Goal: Information Seeking & Learning: Learn about a topic

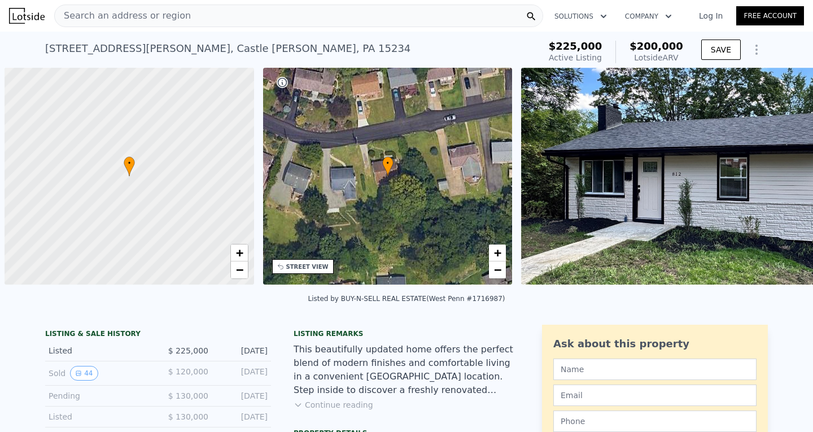
scroll to position [0, 5]
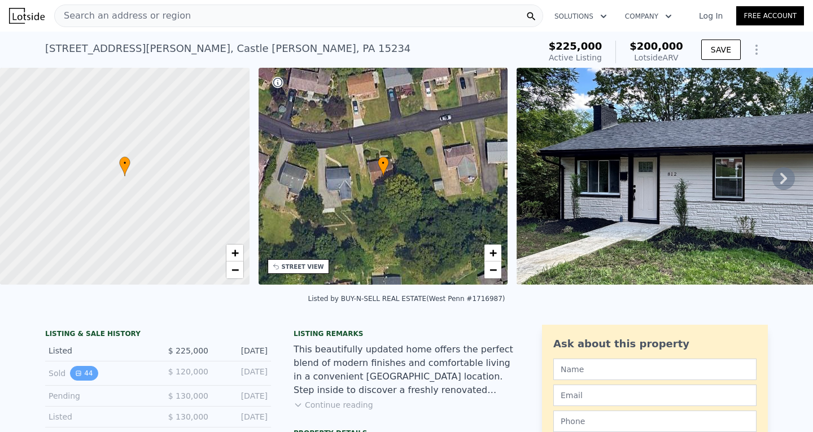
click at [76, 375] on icon "View historical data" at bounding box center [78, 373] width 5 height 5
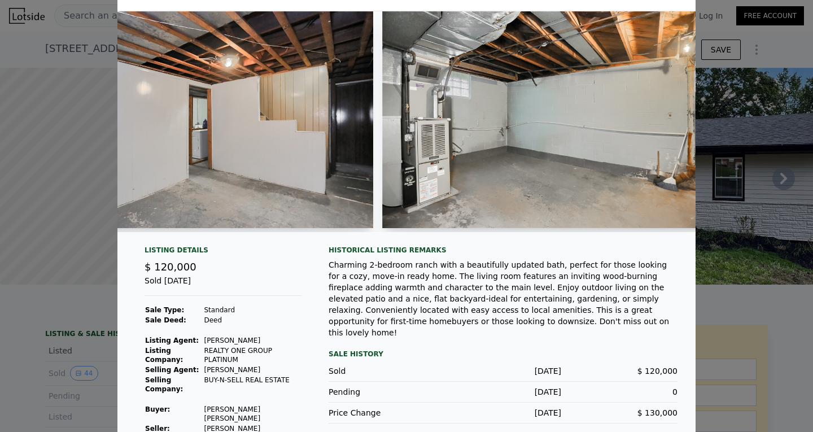
scroll to position [0, 8860]
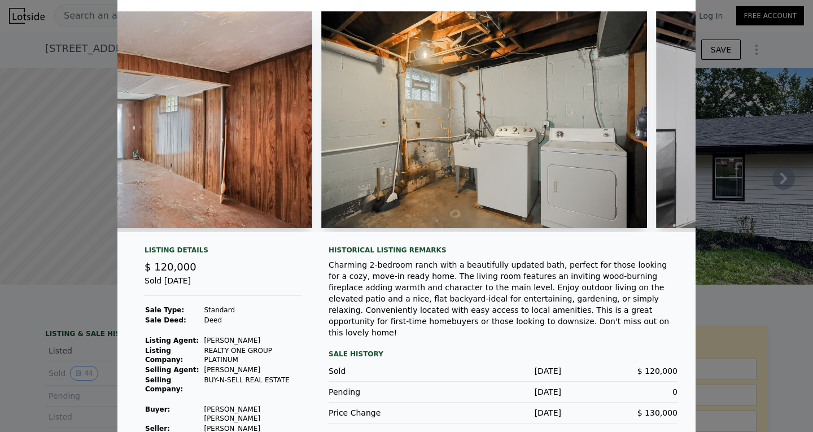
click at [495, 154] on img at bounding box center [484, 119] width 326 height 217
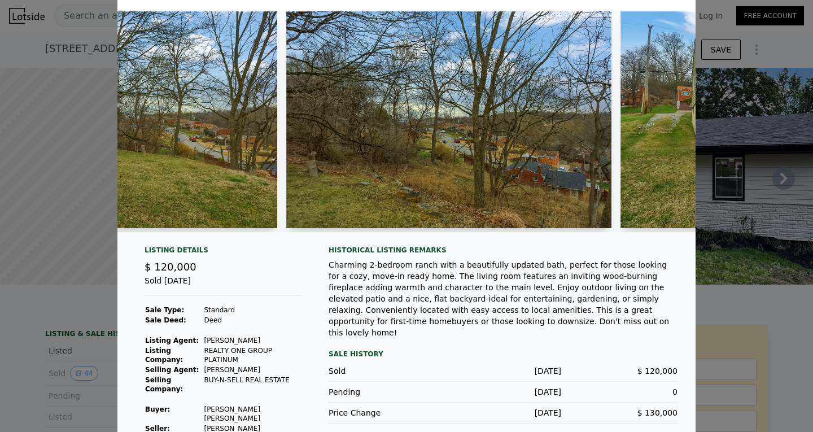
scroll to position [0, 10991]
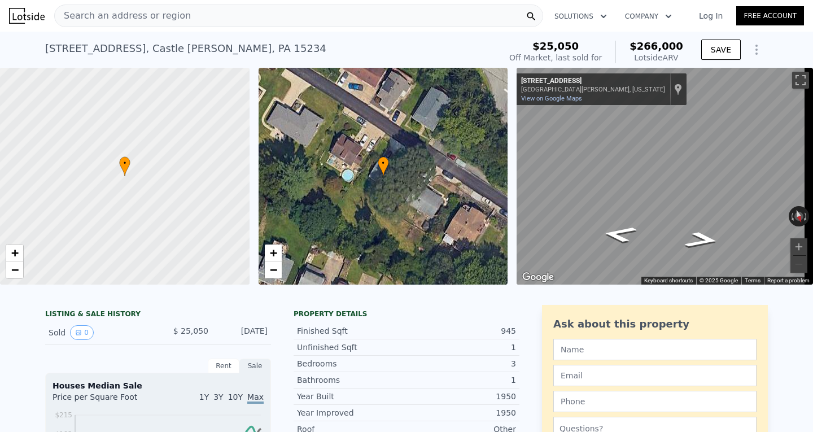
click at [260, 16] on div "Search an address or region" at bounding box center [298, 16] width 489 height 23
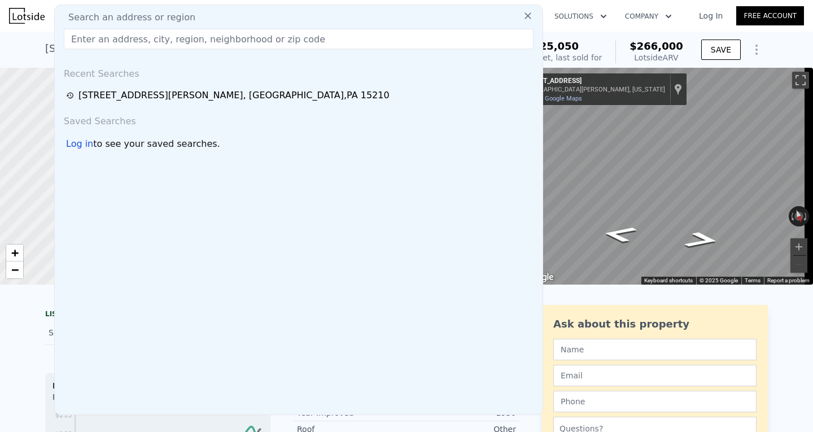
click at [98, 36] on input "text" at bounding box center [299, 39] width 470 height 20
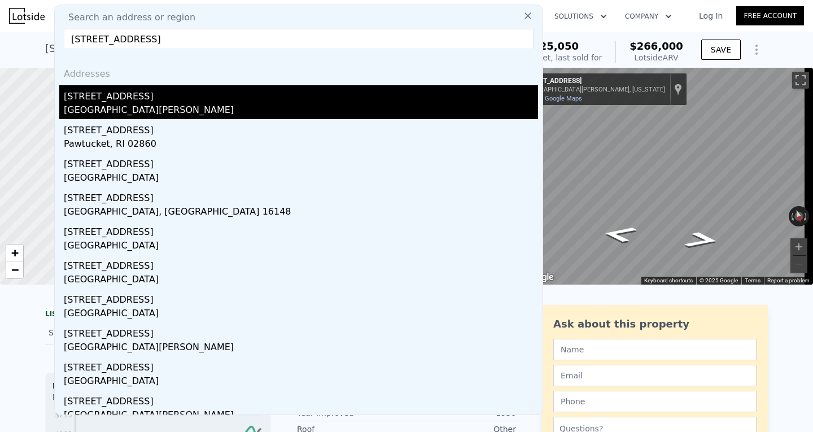
type input "168 oakdale av"
click at [165, 100] on div "168 Oakdale Ave" at bounding box center [301, 94] width 474 height 18
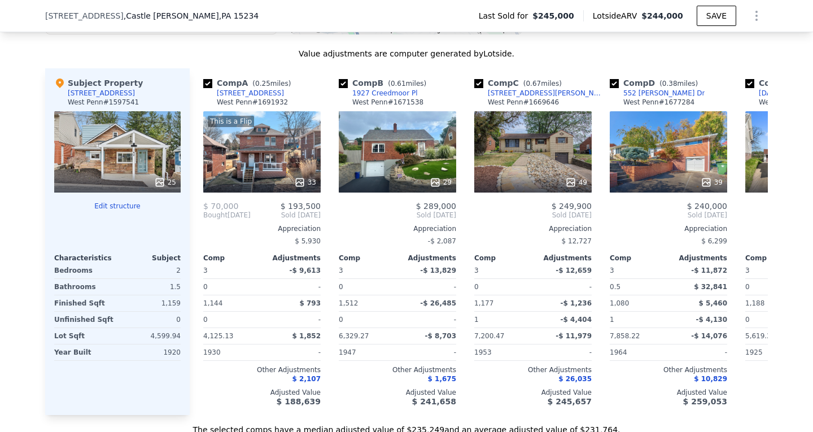
scroll to position [1182, 0]
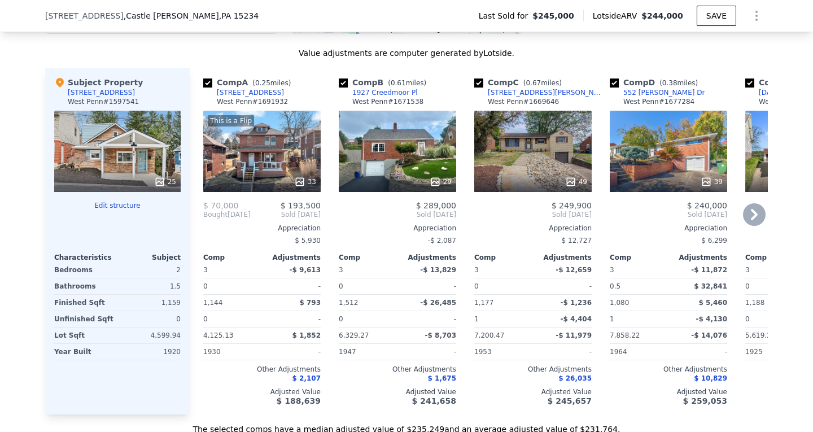
click at [261, 162] on div "This is a Flip 33" at bounding box center [261, 151] width 117 height 81
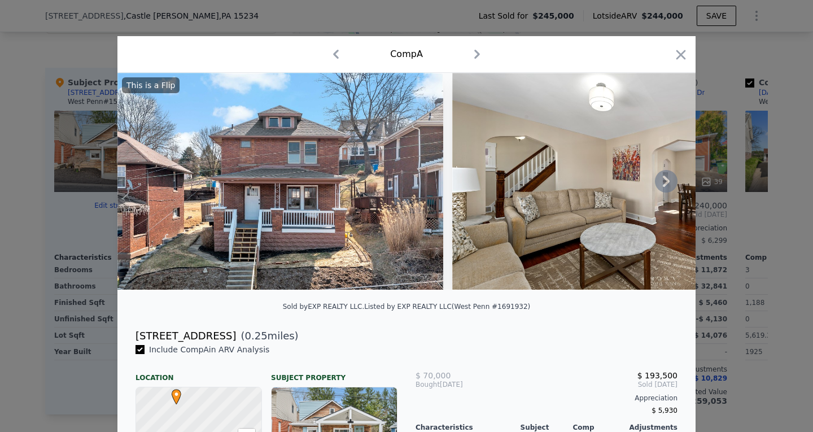
click at [656, 185] on icon at bounding box center [666, 181] width 23 height 23
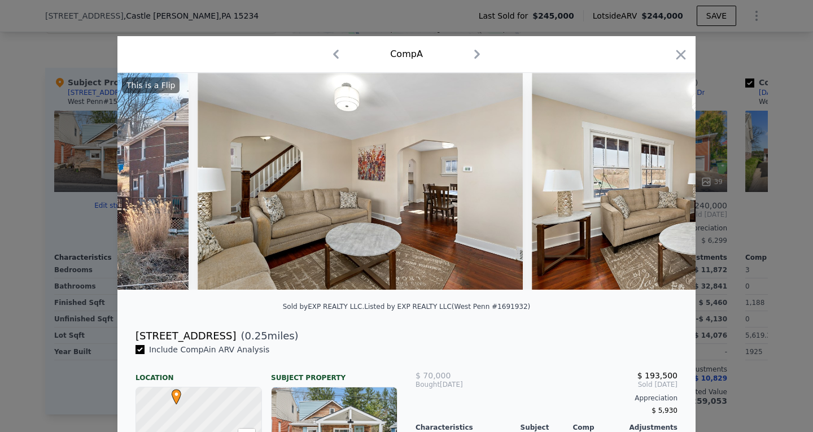
scroll to position [0, 271]
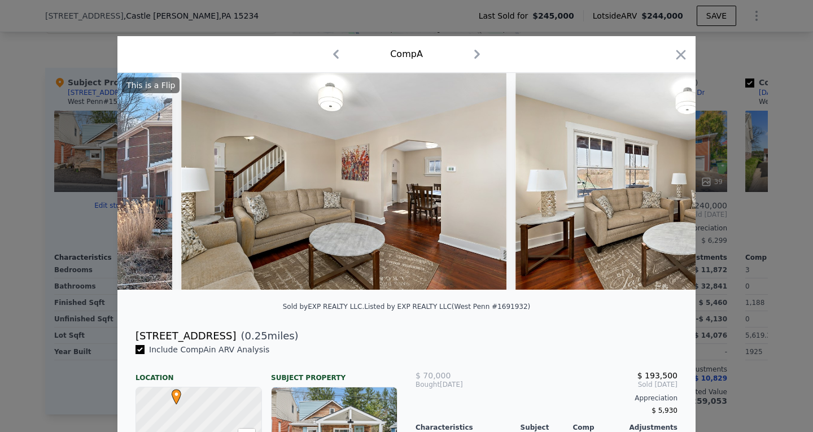
click at [656, 185] on div "This is a Flip" at bounding box center [406, 181] width 578 height 217
click at [658, 185] on icon at bounding box center [666, 181] width 23 height 23
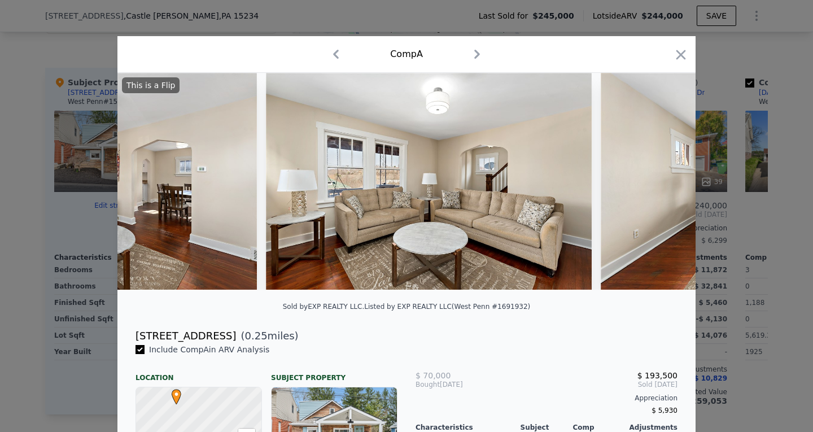
scroll to position [0, 542]
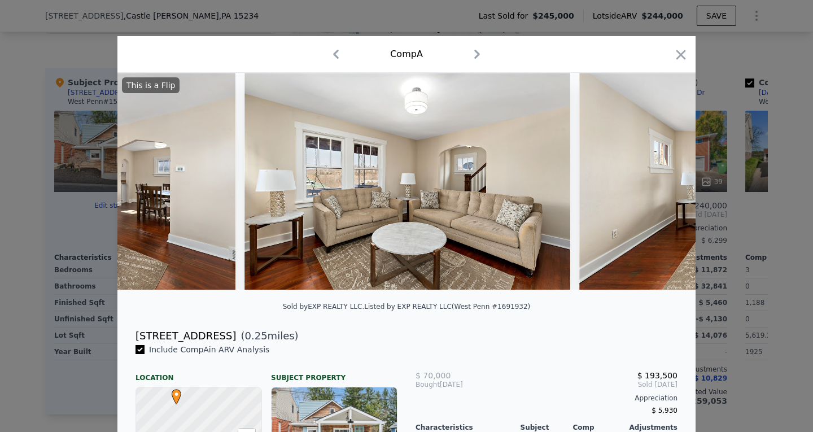
click at [658, 185] on div "This is a Flip" at bounding box center [406, 181] width 578 height 217
click at [676, 56] on icon "button" at bounding box center [681, 55] width 10 height 10
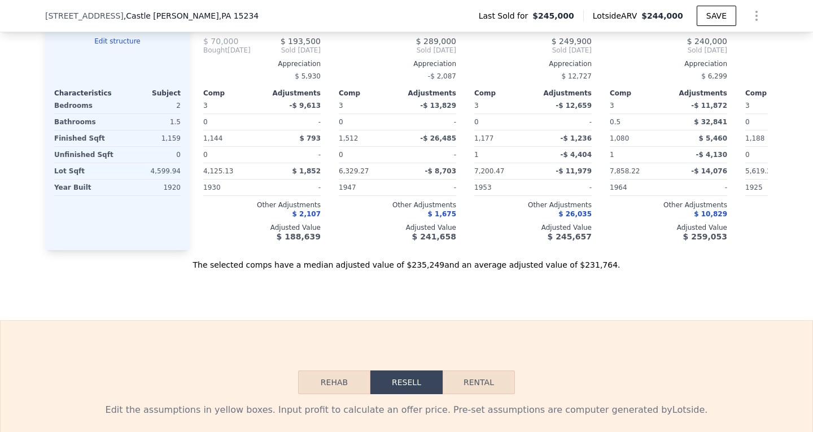
scroll to position [1352, 0]
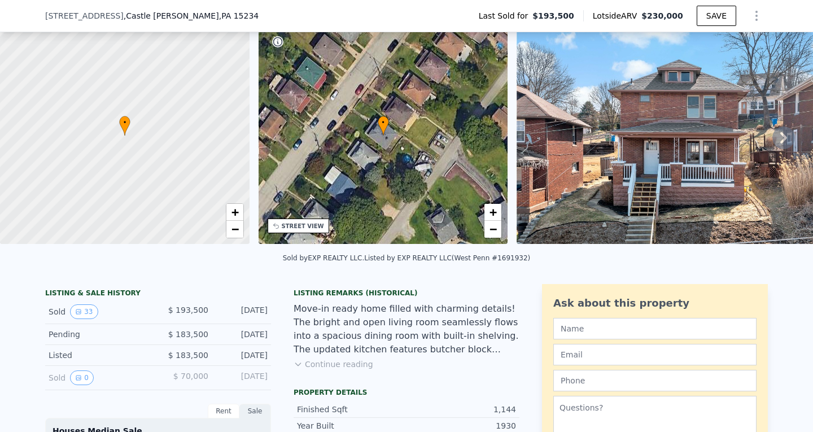
scroll to position [53, 0]
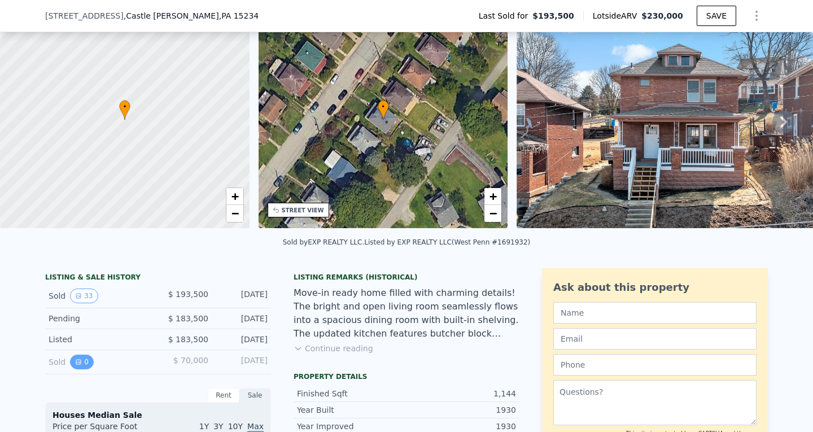
click at [76, 364] on icon "View historical data" at bounding box center [78, 362] width 5 height 5
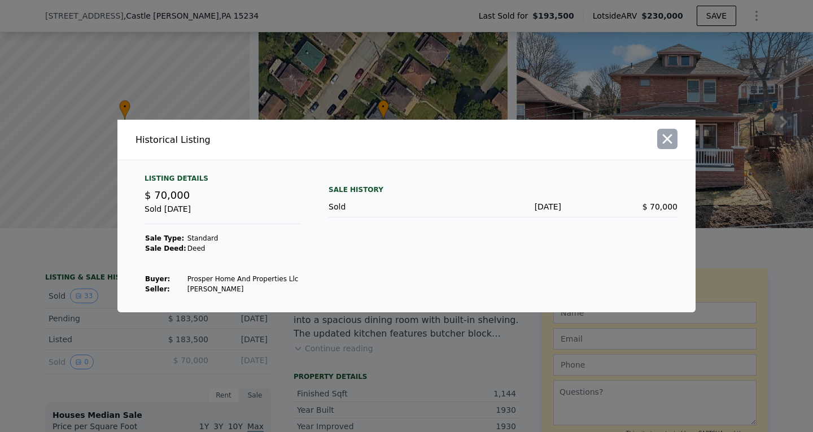
click at [668, 141] on icon "button" at bounding box center [668, 139] width 10 height 10
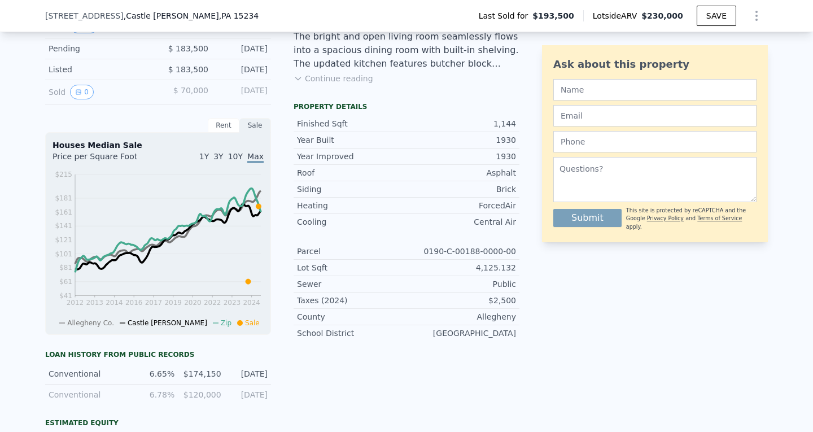
scroll to position [335, 0]
